Goal: Task Accomplishment & Management: Use online tool/utility

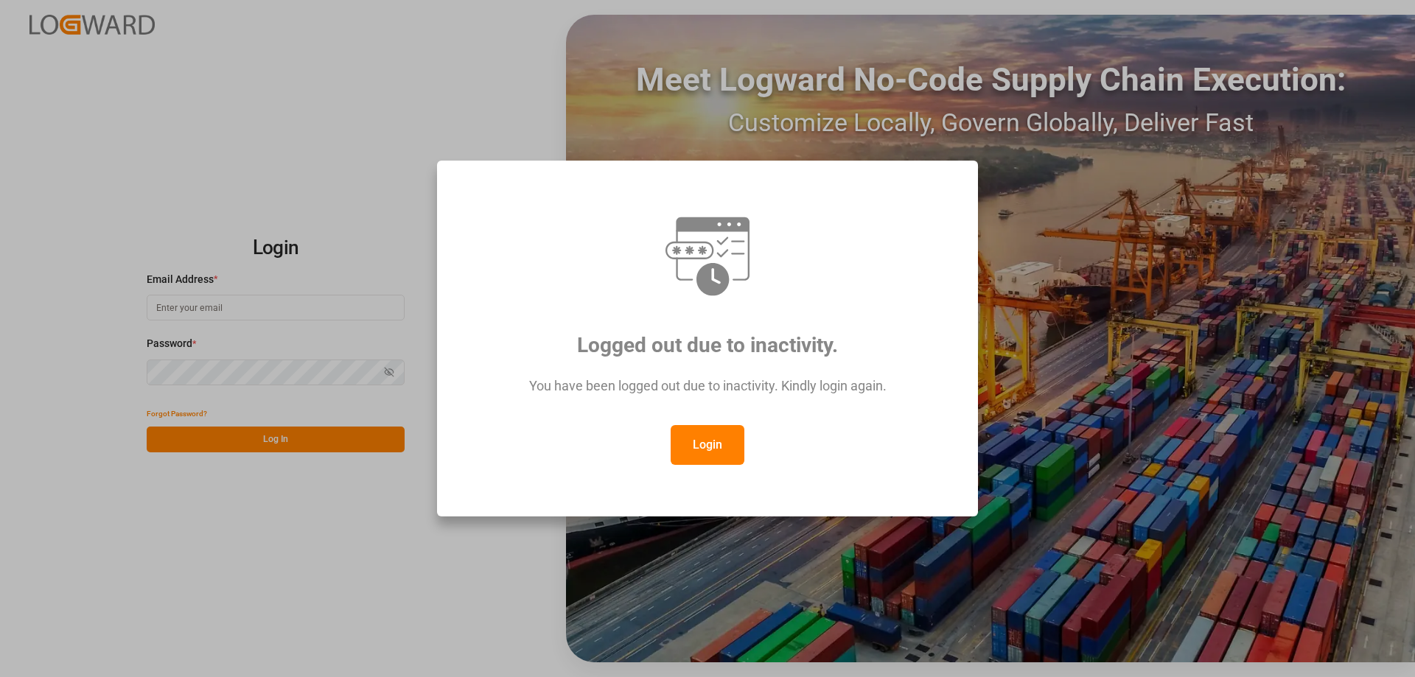
click at [727, 447] on button "Login" at bounding box center [708, 445] width 74 height 40
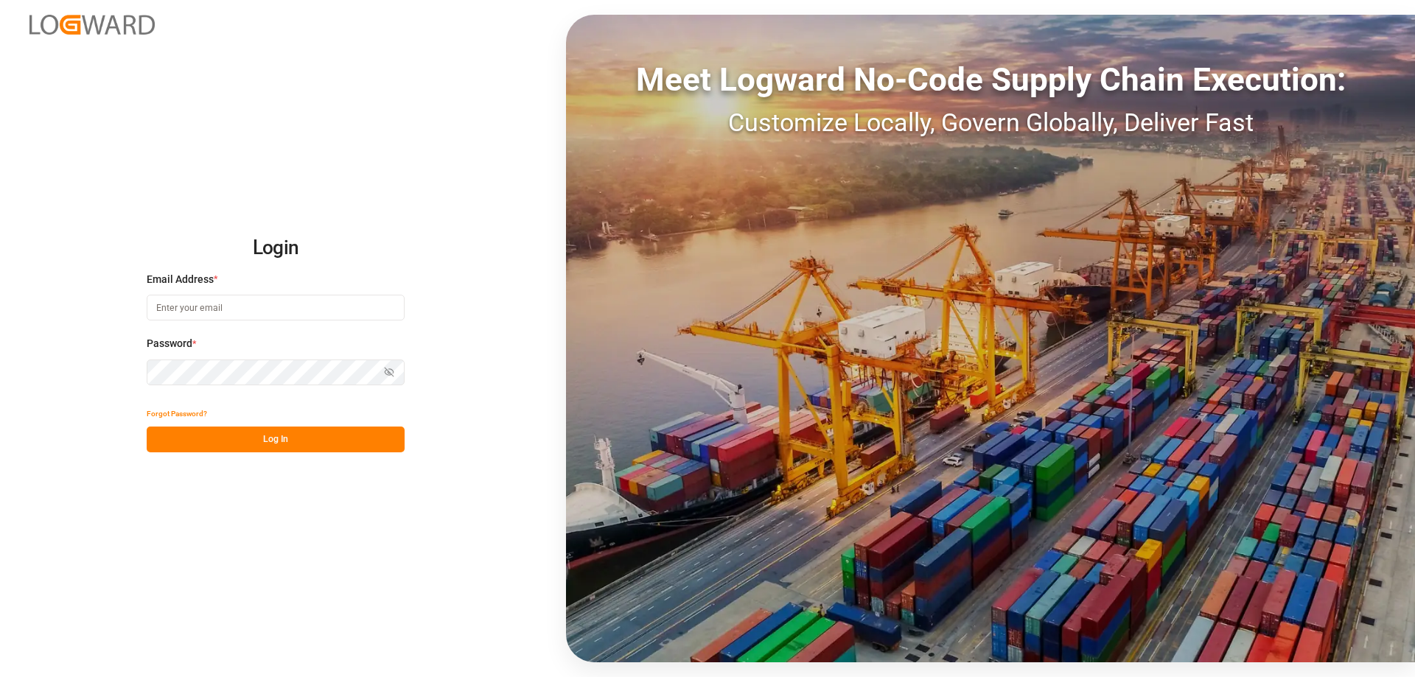
click at [179, 306] on input at bounding box center [276, 308] width 258 height 26
type input "[DOMAIN_NAME][EMAIL_ADDRESS][DOMAIN_NAME]"
click at [396, 370] on button "Show password" at bounding box center [389, 373] width 31 height 26
click at [275, 454] on div "Login Email Address * [DOMAIN_NAME][EMAIL_ADDRESS][DOMAIN_NAME] Password * Hide…" at bounding box center [707, 338] width 1415 height 677
click at [276, 426] on div "Forgot Password? Log In" at bounding box center [276, 427] width 258 height 52
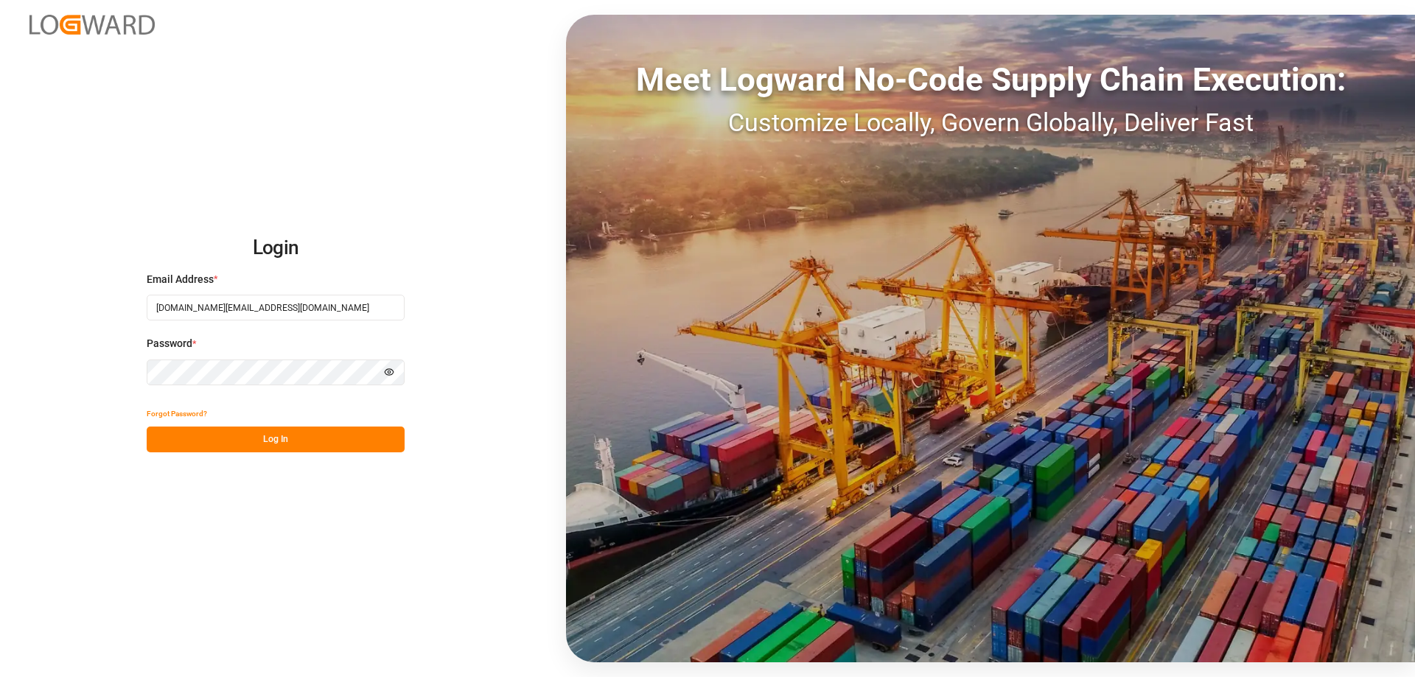
click at [275, 445] on button "Log In" at bounding box center [276, 440] width 258 height 26
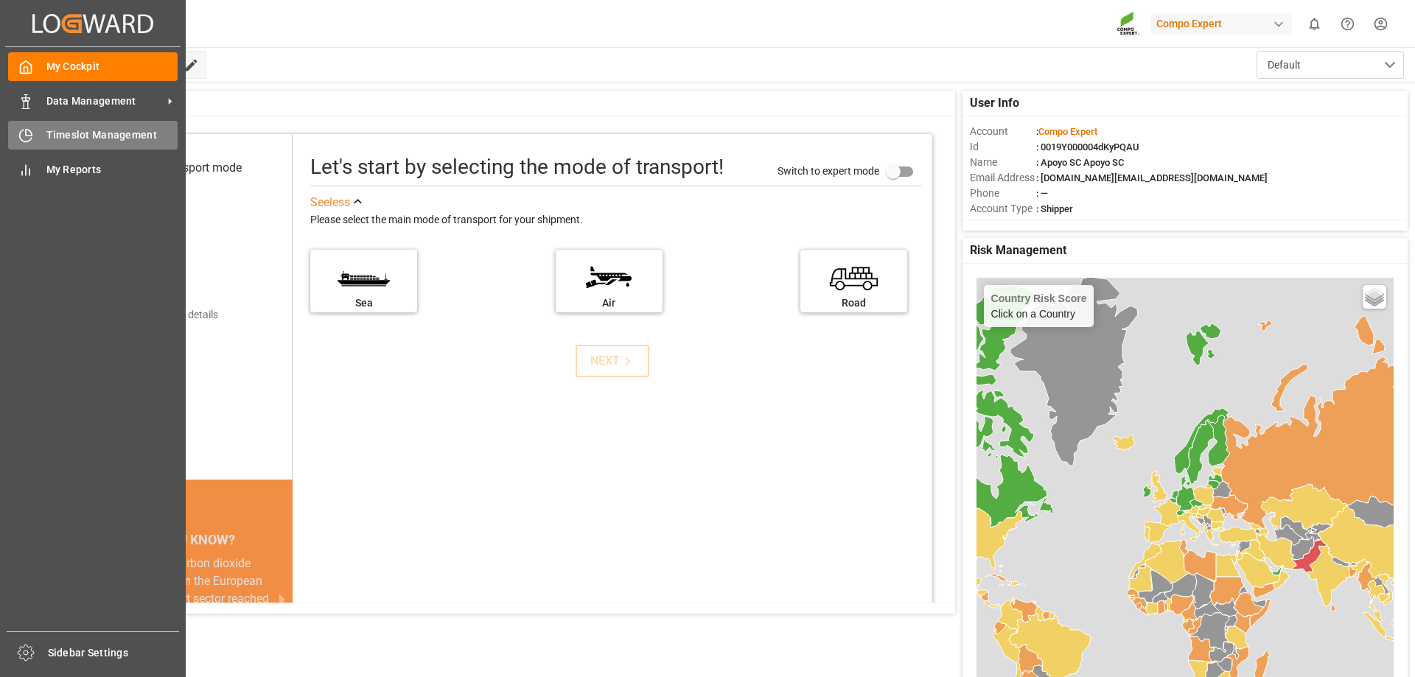
click at [45, 139] on div "Timeslot Management Timeslot Management" at bounding box center [93, 135] width 170 height 29
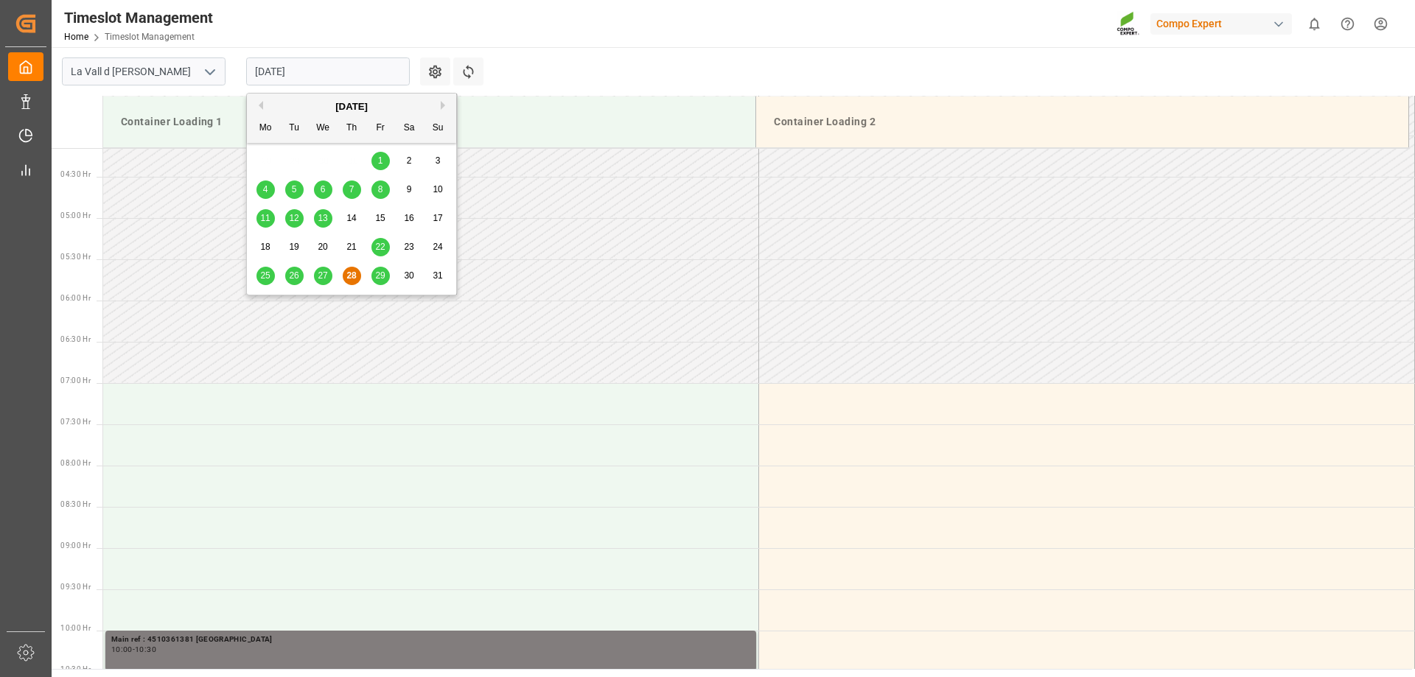
click at [281, 74] on input "[DATE]" at bounding box center [328, 71] width 164 height 28
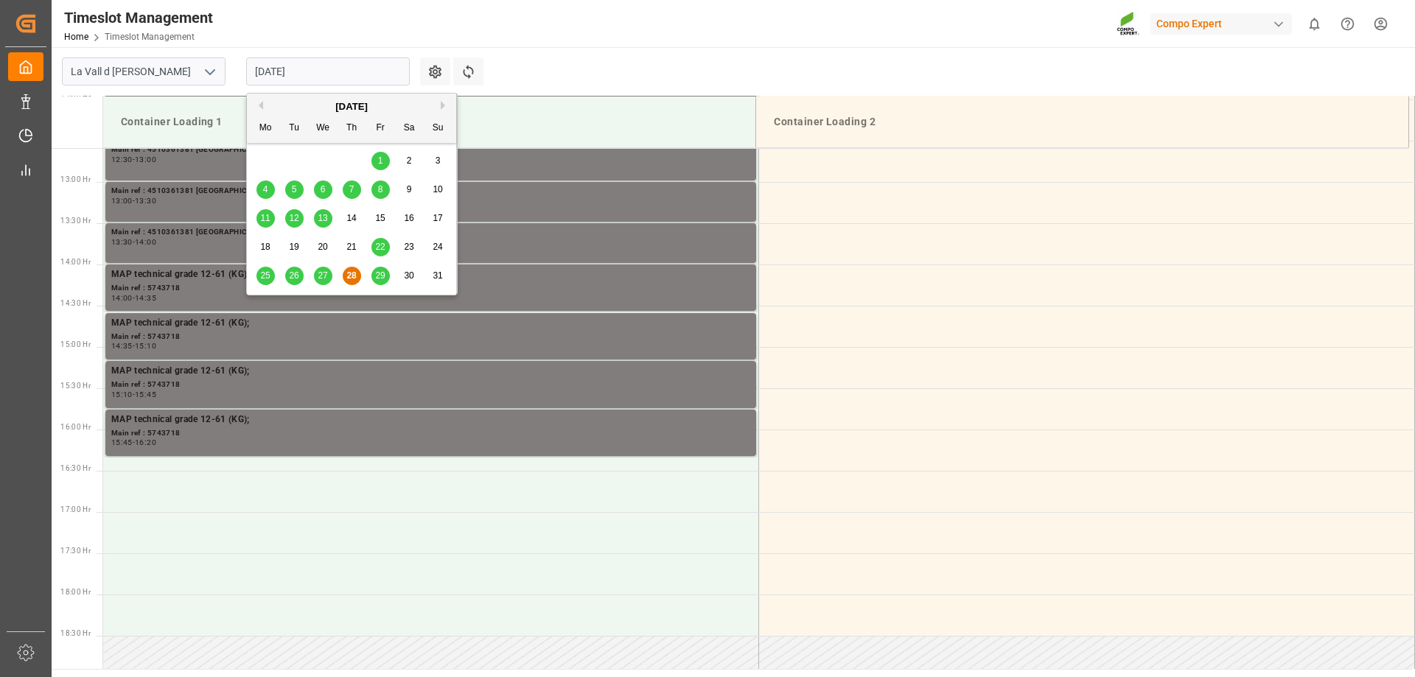
scroll to position [1064, 0]
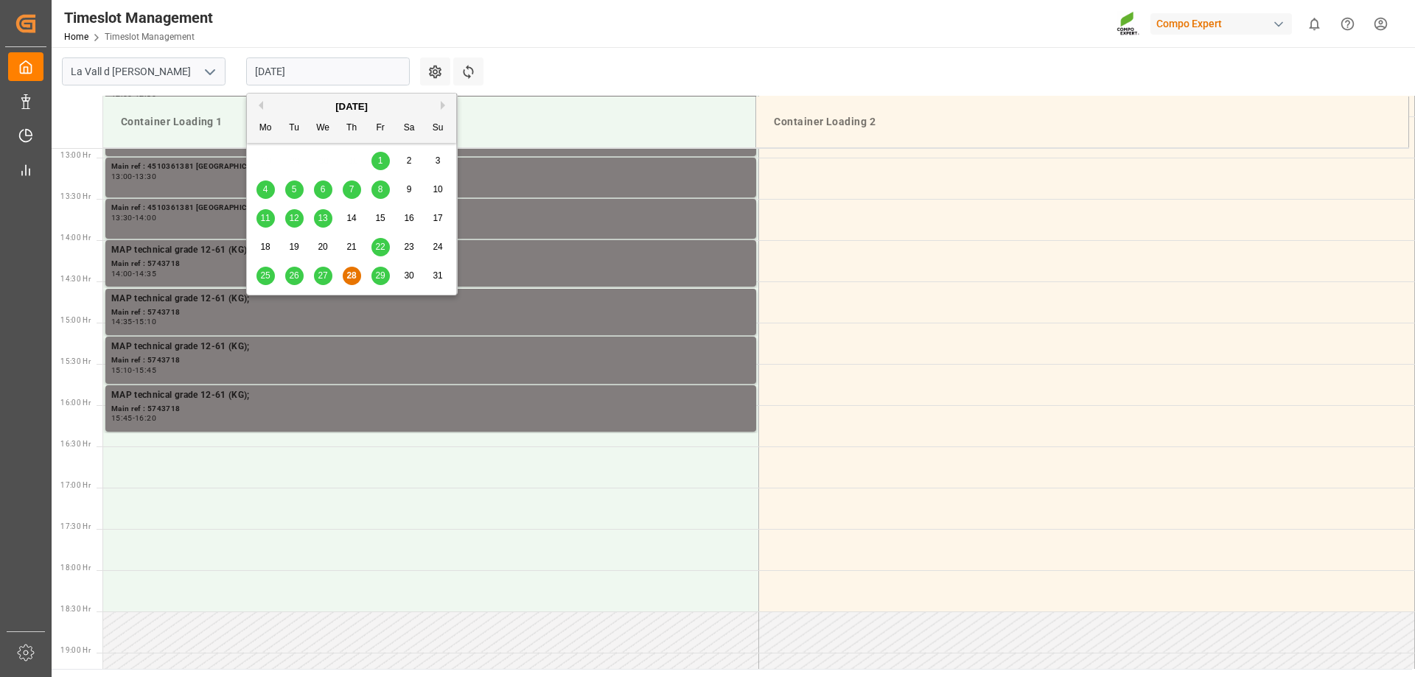
click at [371, 279] on div "29" at bounding box center [380, 277] width 18 height 18
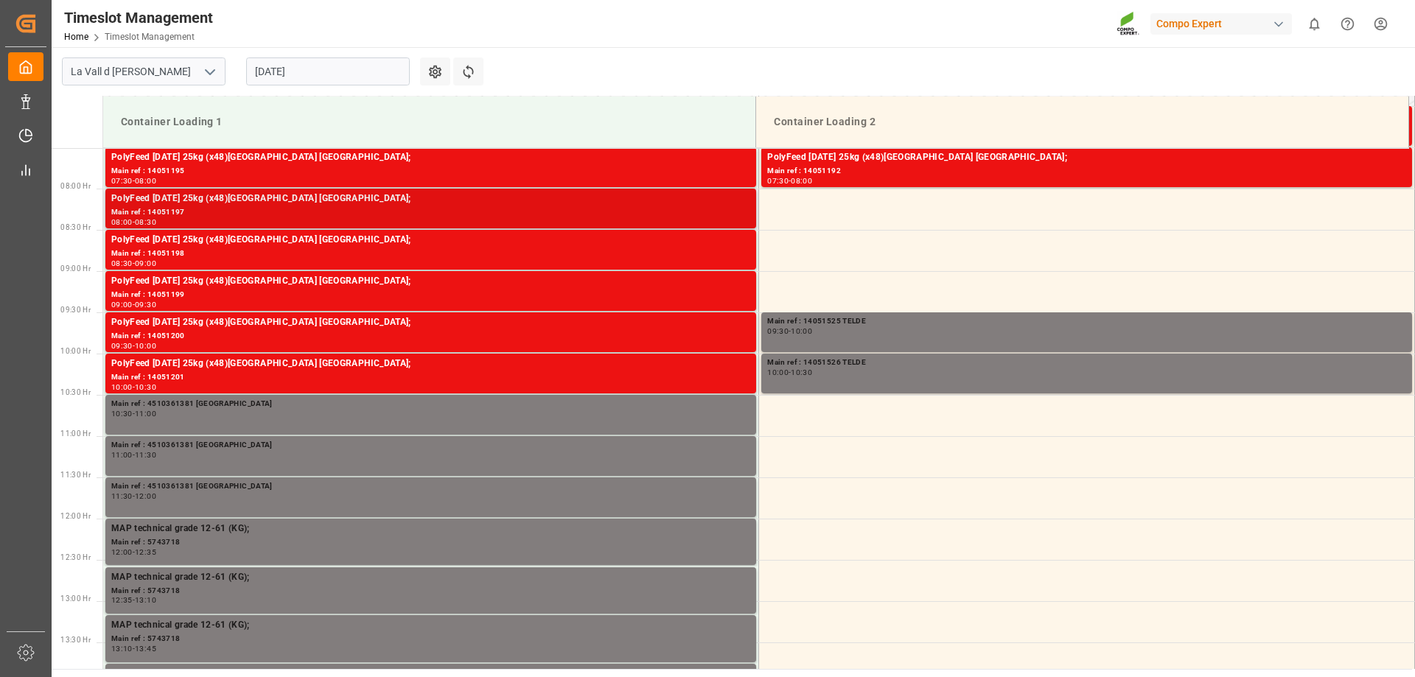
scroll to position [548, 0]
